Goal: Information Seeking & Learning: Learn about a topic

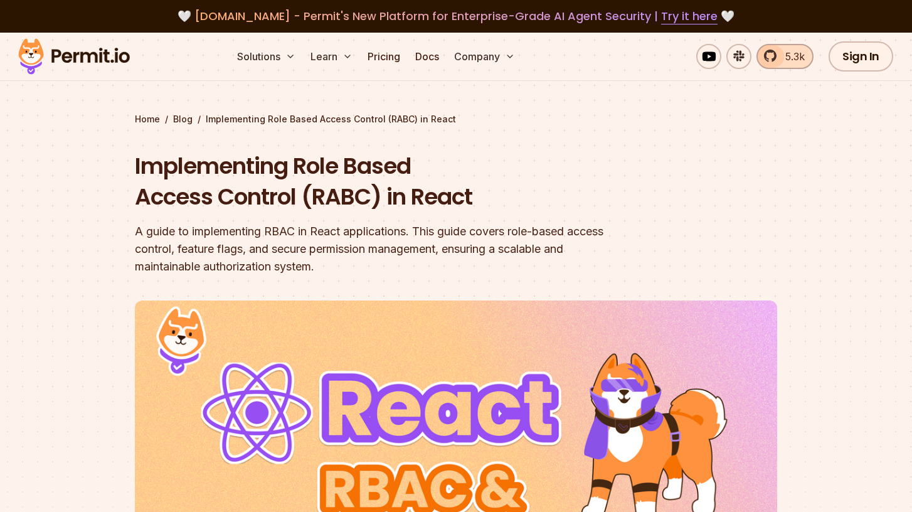
click at [792, 61] on span "5.3k" at bounding box center [790, 56] width 27 height 15
click at [386, 55] on link "Pricing" at bounding box center [383, 56] width 43 height 25
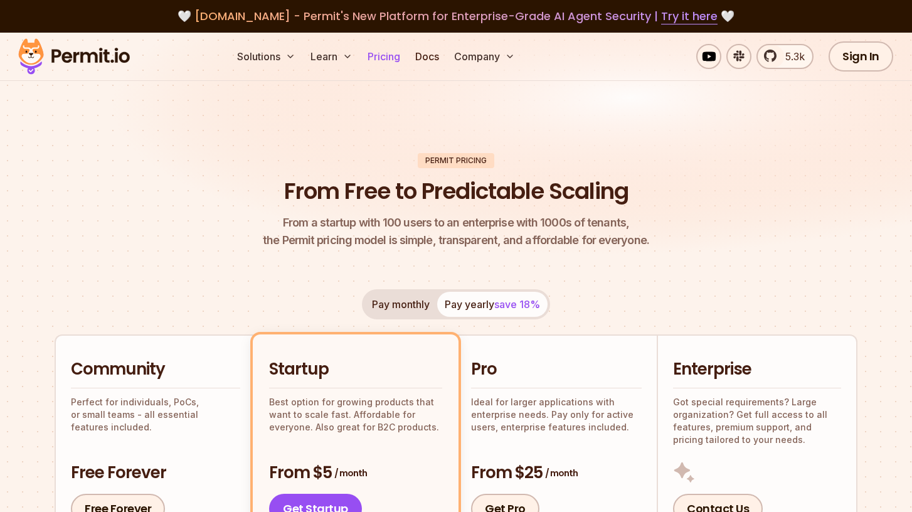
click at [381, 61] on link "Pricing" at bounding box center [383, 56] width 43 height 25
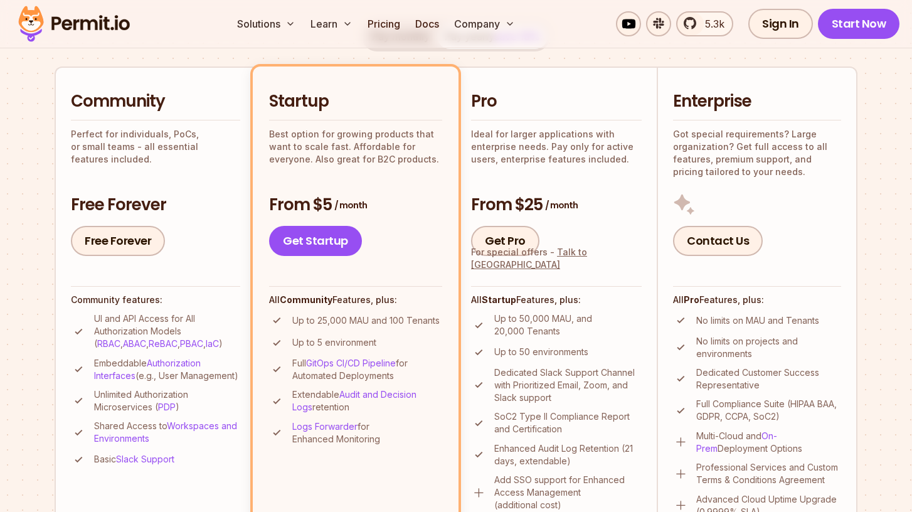
scroll to position [292, 0]
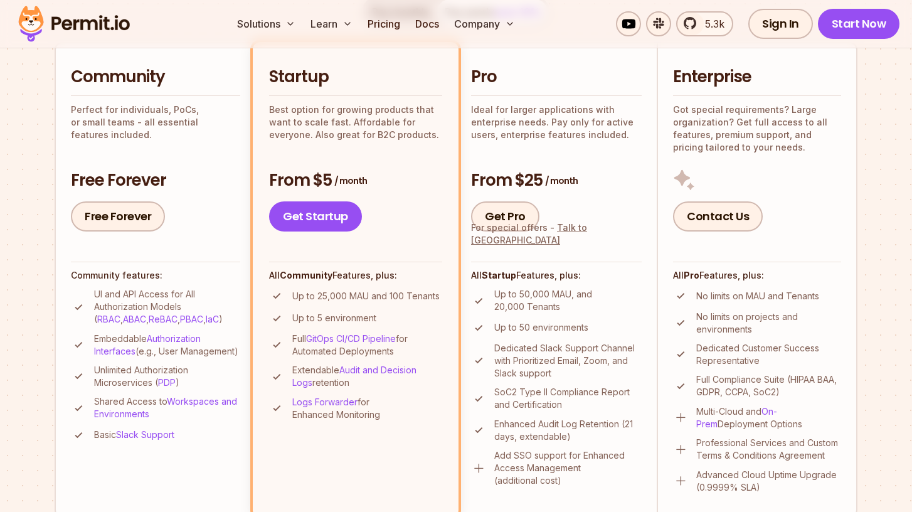
click at [120, 357] on p "Embeddable Authorization Interfaces (e.g., User Management)" at bounding box center [167, 344] width 146 height 25
click at [125, 382] on p "Unlimited Authorization Microservices ( PDP )" at bounding box center [167, 376] width 146 height 25
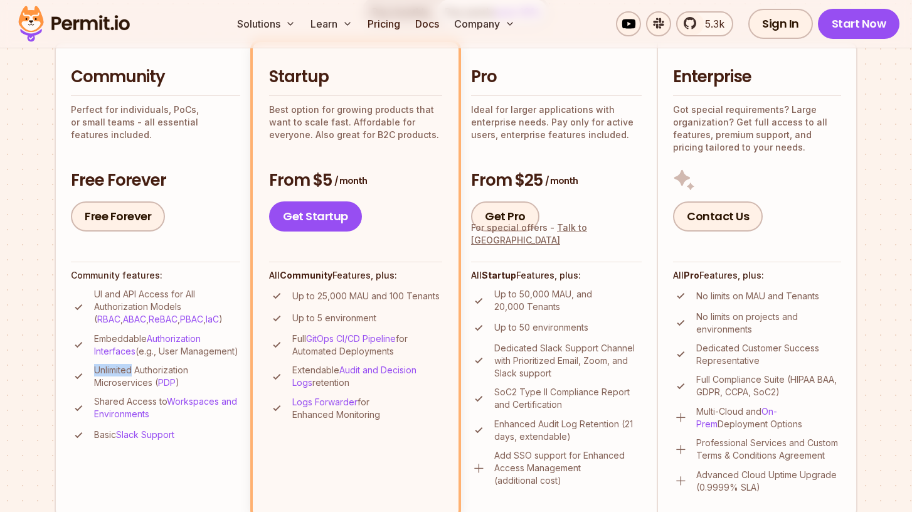
click at [125, 382] on p "Unlimited Authorization Microservices ( PDP )" at bounding box center [167, 376] width 146 height 25
click at [124, 389] on p "Unlimited Authorization Microservices ( PDP )" at bounding box center [167, 376] width 146 height 25
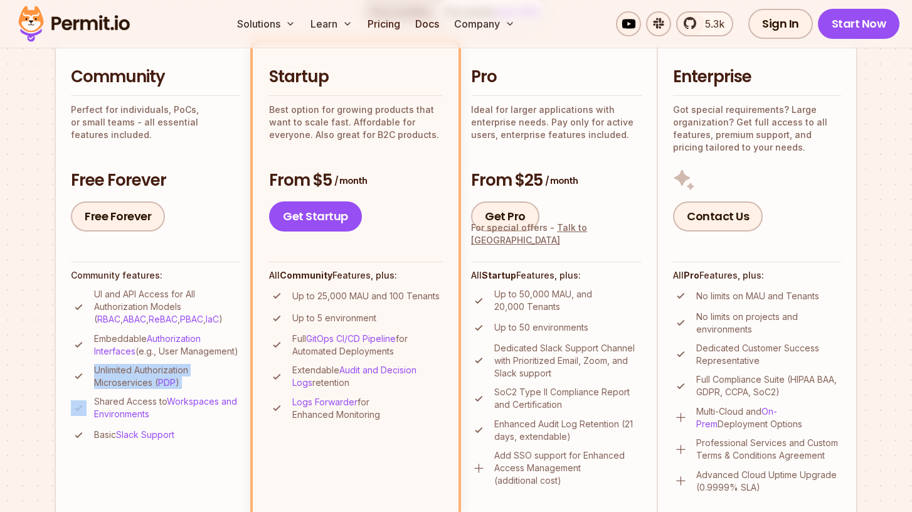
click at [124, 389] on p "Unlimited Authorization Microservices ( PDP )" at bounding box center [167, 376] width 146 height 25
click at [130, 415] on p "Shared Access to Workspaces and Environments" at bounding box center [167, 407] width 146 height 25
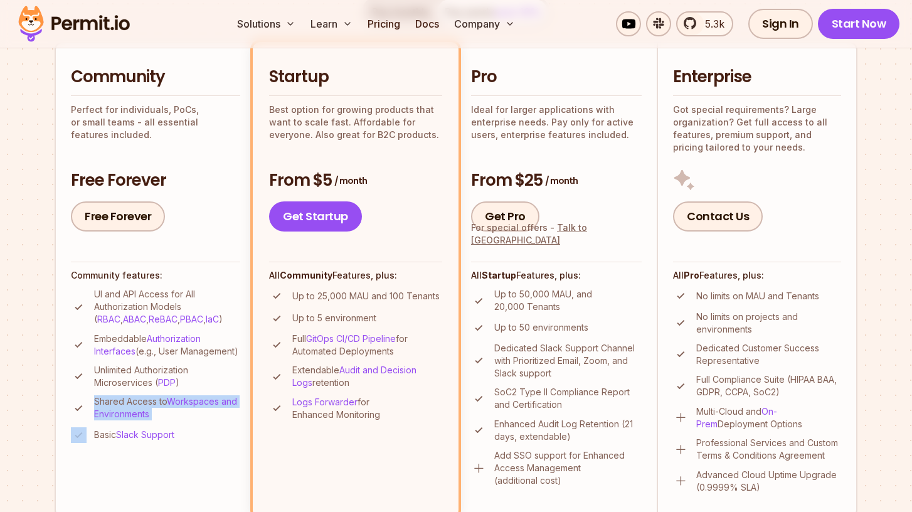
click at [130, 415] on p "Shared Access to Workspaces and Environments" at bounding box center [167, 407] width 146 height 25
click at [111, 441] on p "Basic Slack Support" at bounding box center [134, 434] width 80 height 13
click at [303, 371] on p "Extendable Audit and Decision Logs retention" at bounding box center [367, 376] width 150 height 25
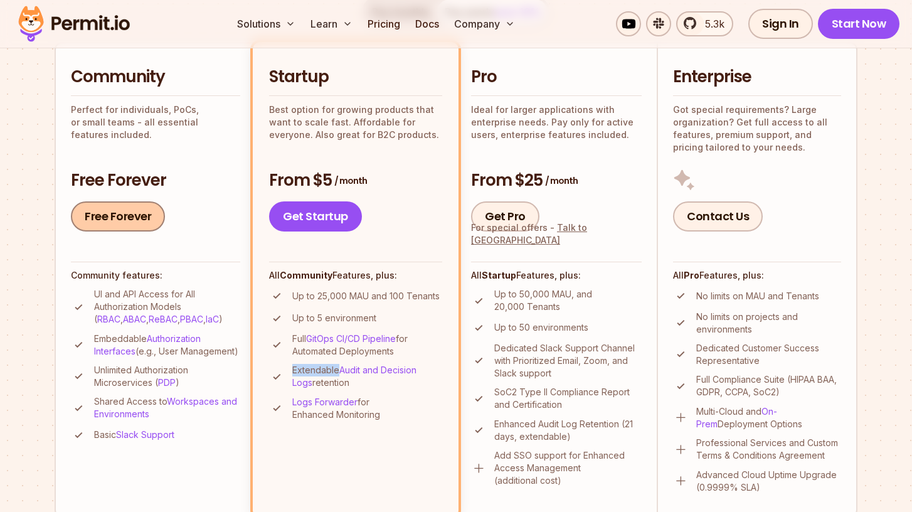
click at [129, 214] on link "Free Forever" at bounding box center [118, 216] width 94 height 30
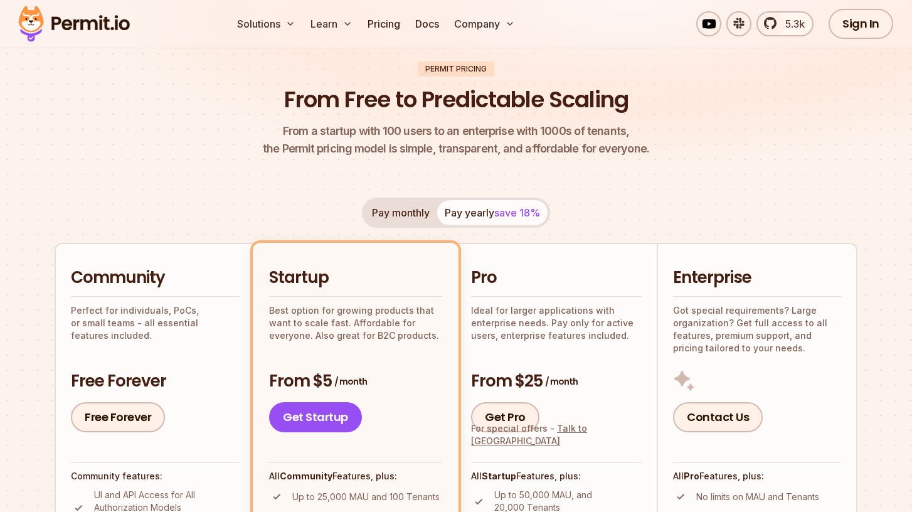
scroll to position [0, 0]
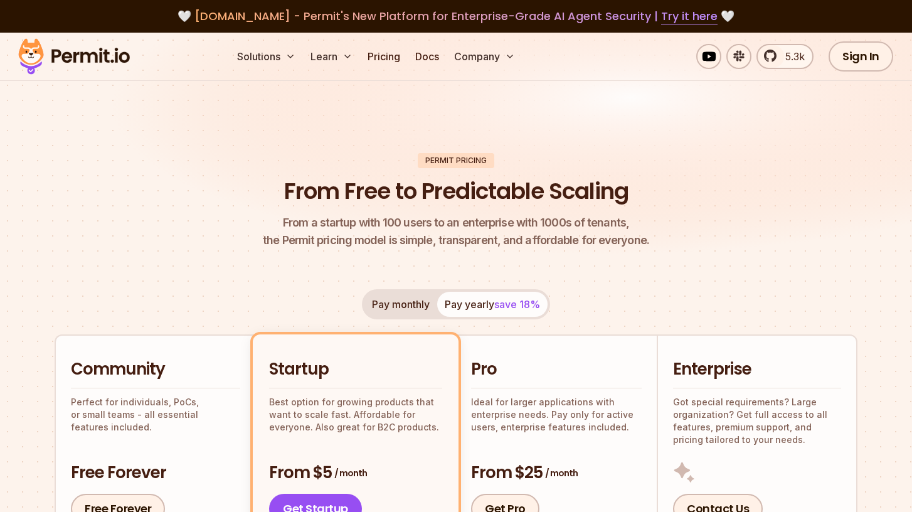
click at [403, 305] on button "Pay monthly" at bounding box center [400, 304] width 73 height 25
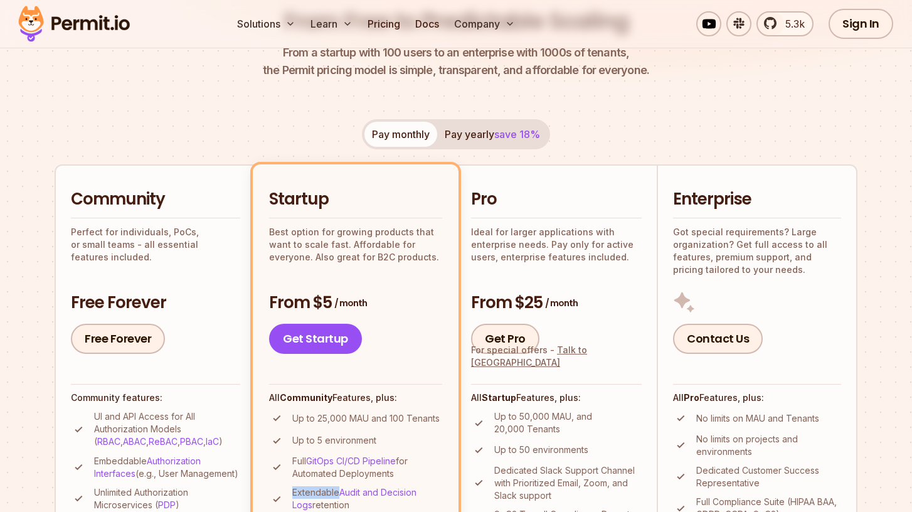
scroll to position [276, 0]
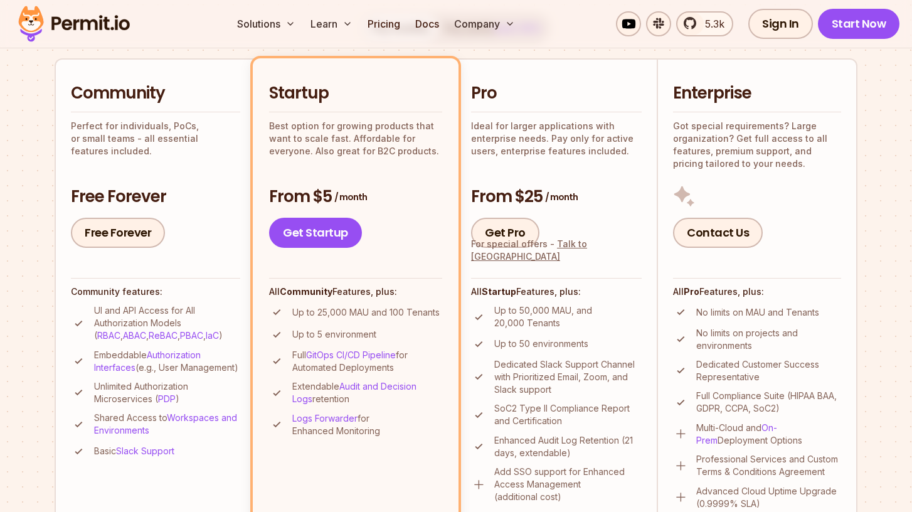
click at [181, 149] on div "Community Perfect for individuals, PoCs, or small teams - all essential feature…" at bounding box center [155, 165] width 169 height 166
click at [186, 87] on h2 "Community" at bounding box center [155, 93] width 169 height 23
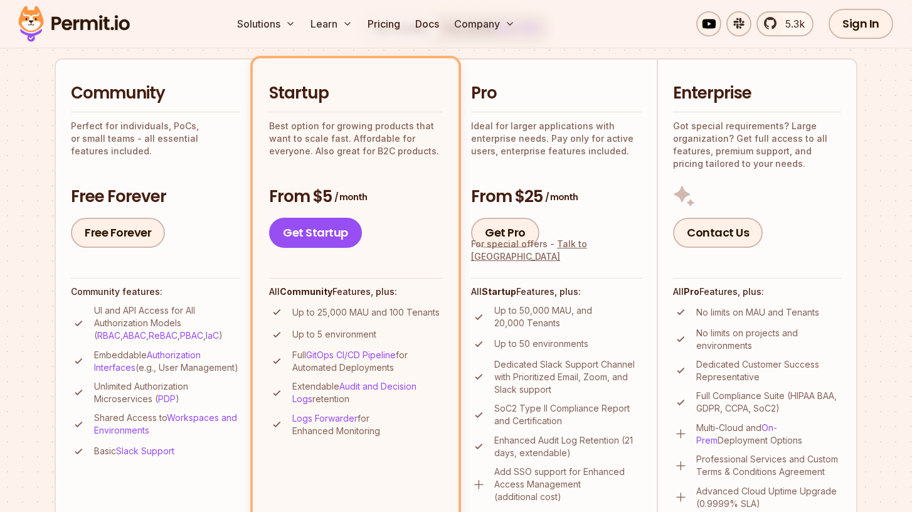
scroll to position [0, 0]
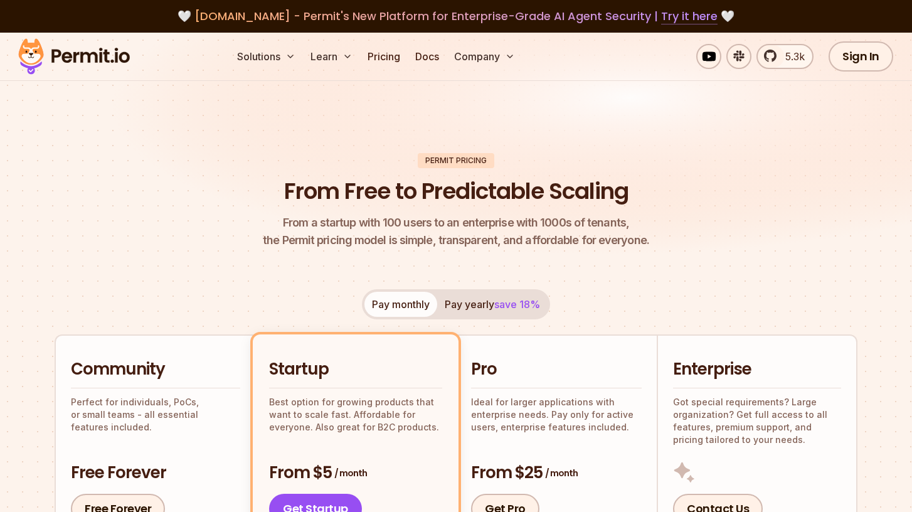
click at [673, 22] on link "Try it here" at bounding box center [689, 16] width 56 height 16
